Goal: Information Seeking & Learning: Learn about a topic

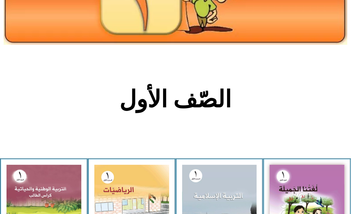
scroll to position [90, 0]
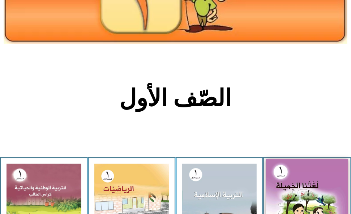
click at [305, 200] on img at bounding box center [307, 209] width 82 height 101
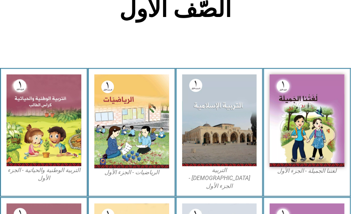
scroll to position [181, 0]
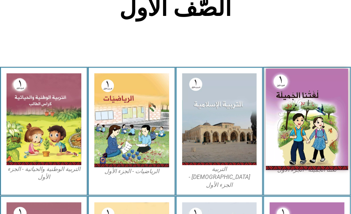
click at [320, 142] on img at bounding box center [307, 119] width 82 height 101
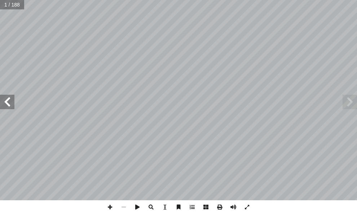
click at [10, 102] on span at bounding box center [7, 102] width 14 height 14
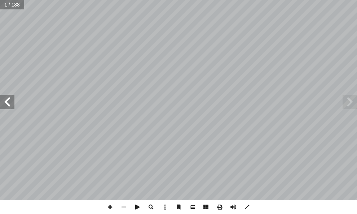
click at [10, 102] on span at bounding box center [7, 102] width 14 height 14
click at [114, 206] on span at bounding box center [110, 207] width 14 height 14
click at [176, 209] on div ": ِ ة َ ع ِّ ط َ ق َ ت ُ م ْ ال ِ طوط ُ ى الخ َ ل َ ع َ م َ ل َ ق ْ ال ُ ر ِّ ر…" at bounding box center [178, 107] width 357 height 214
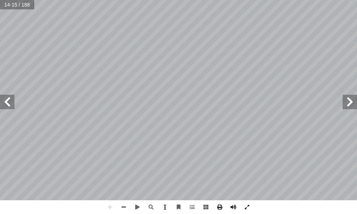
click at [0, 49] on html "الصفحة الرئيسية الصف الأول الصف الثاني الصف الثالث الصف الرابع الصف الخامس الصف…" at bounding box center [178, 24] width 357 height 49
click at [189, 49] on html "الصفحة الرئيسية الصف الأول الصف الثاني الصف الثالث الصف الرابع الصف الخامس الصف…" at bounding box center [178, 24] width 357 height 49
click at [199, 201] on div ": ِ ة َ ع ِّ ط َ ق َ ت ُ م ْ ال ِ طوط ُ ى الخ َ ل َ ع َ م َ ل َ ق ْ ال ُ ر ِّ ر…" at bounding box center [178, 107] width 357 height 214
click at [151, 208] on div ": ِ ة َ ع ِّ ط َ ق َ ت ُ م ْ ال ِ طوط ُ ى الخ َ ل َ ع َ م َ ل َ ق ْ ال ُ ر ِّ ر…" at bounding box center [178, 107] width 357 height 214
click at [357, 49] on html "الصفحة الرئيسية الصف الأول الصف الثاني الصف الثالث الصف الرابع الصف الخامس الصف…" at bounding box center [178, 24] width 357 height 49
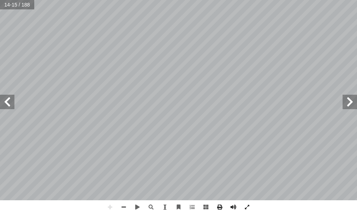
click at [178, 49] on html "الصفحة الرئيسية الصف الأول الصف الثاني الصف الثالث الصف الرابع الصف الخامس الصف…" at bounding box center [178, 24] width 357 height 49
click at [218, 205] on div ": ِ ة َ ع ِّ ط َ ق َ ت ُ م ْ ال ِ طوط ُ ى الخ َ ل َ ع َ م َ ل َ ق ْ ال ُ ر ِّ ر…" at bounding box center [178, 107] width 357 height 214
click at [126, 208] on span at bounding box center [124, 207] width 14 height 14
click at [3, 100] on span at bounding box center [7, 102] width 14 height 14
click at [346, 103] on span at bounding box center [350, 102] width 14 height 14
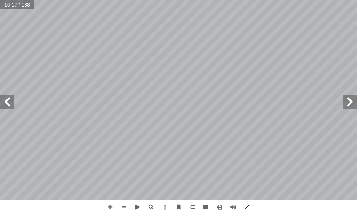
click at [346, 103] on span at bounding box center [350, 102] width 14 height 14
click at [6, 104] on span at bounding box center [7, 102] width 14 height 14
